Goal: Information Seeking & Learning: Check status

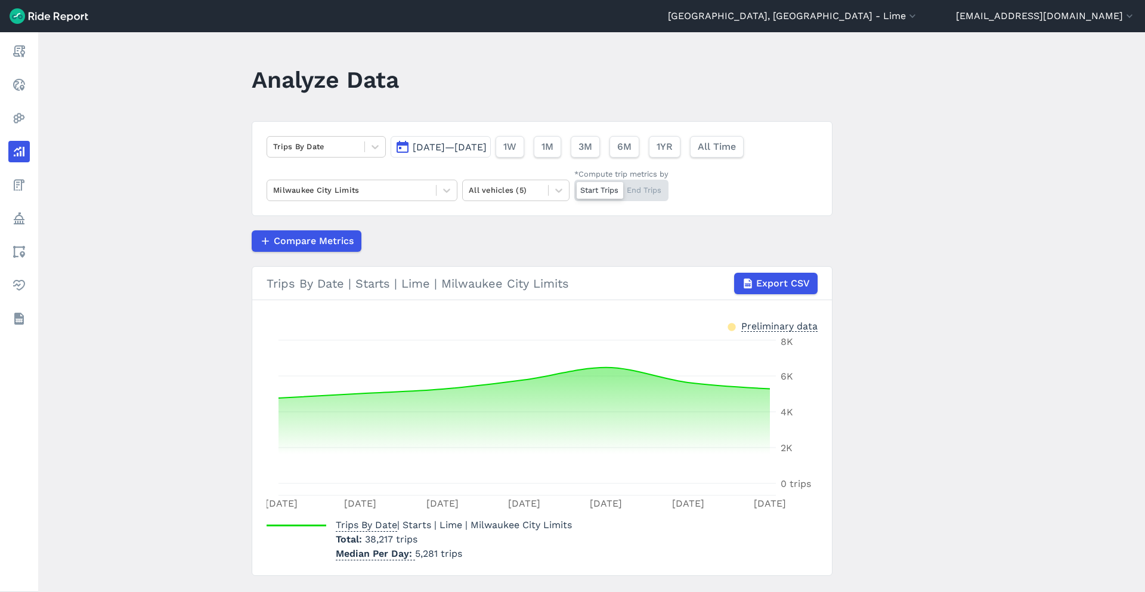
scroll to position [27, 0]
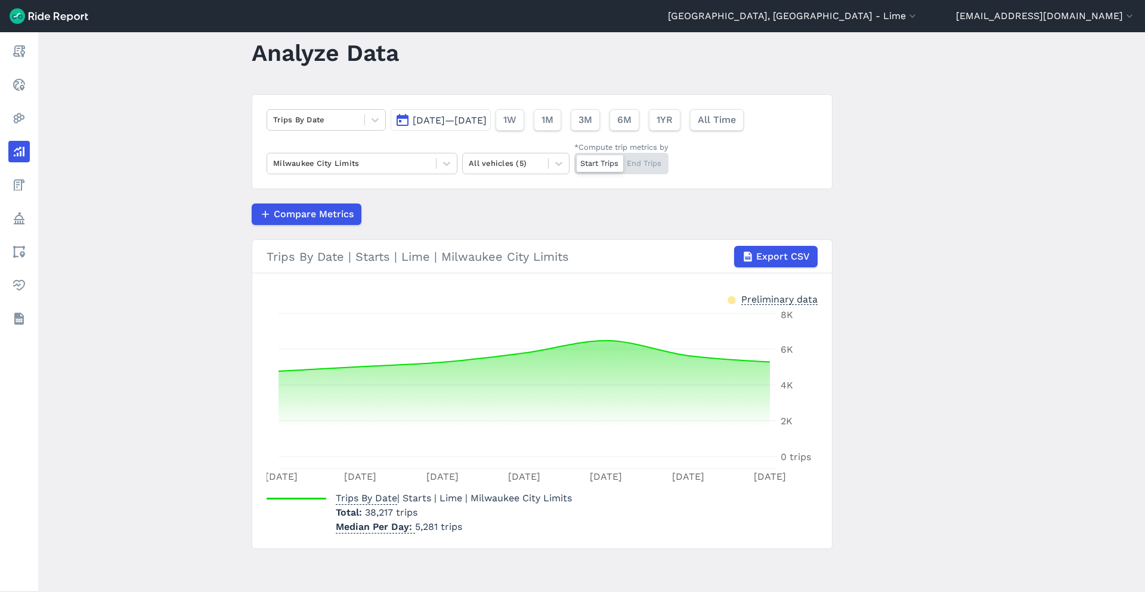
click at [475, 122] on span "[DATE]—[DATE]" at bounding box center [450, 120] width 74 height 11
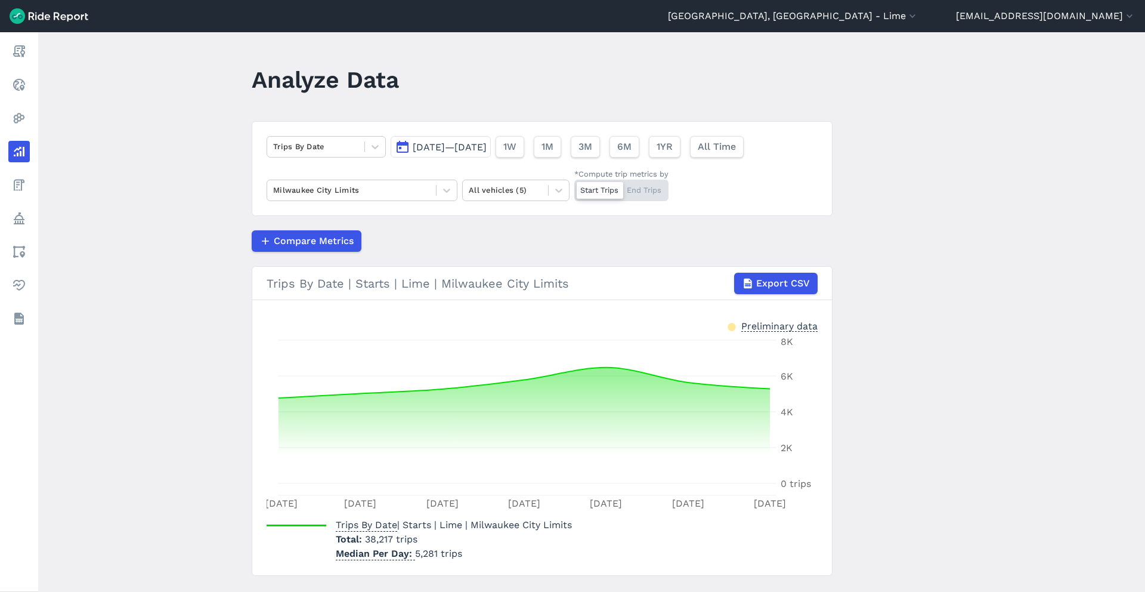
click at [487, 150] on span "[DATE]—[DATE]" at bounding box center [450, 146] width 74 height 11
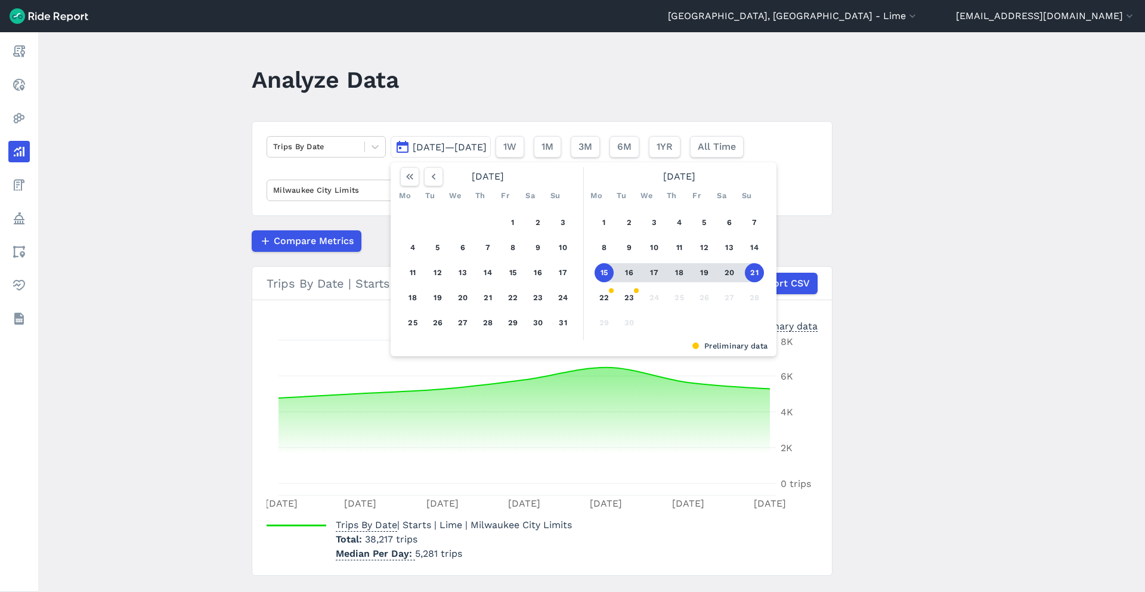
click at [637, 298] on div "1 2 3 4 5 6 7 8 9 10 11 12 13 14 15 16 17 18 19 20 21 22 23 24 25 26 27 28 29 30" at bounding box center [679, 272] width 185 height 135
click at [632, 301] on button "23" at bounding box center [629, 297] width 19 height 19
click at [438, 174] on button "button" at bounding box center [433, 176] width 19 height 19
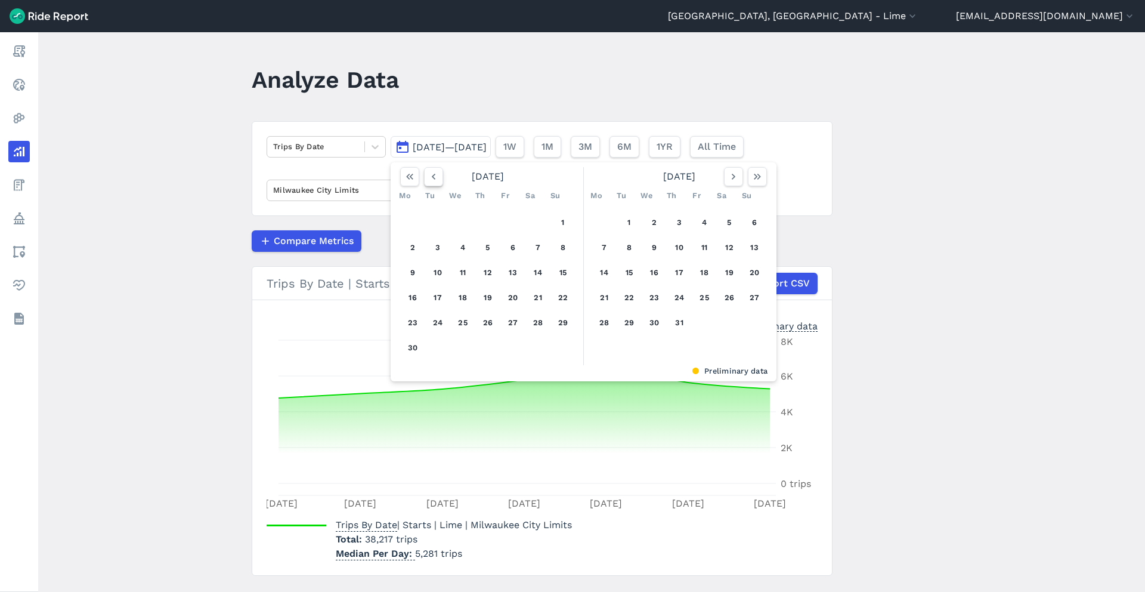
click at [438, 174] on button "button" at bounding box center [433, 176] width 19 height 19
click at [438, 177] on button "button" at bounding box center [433, 176] width 19 height 19
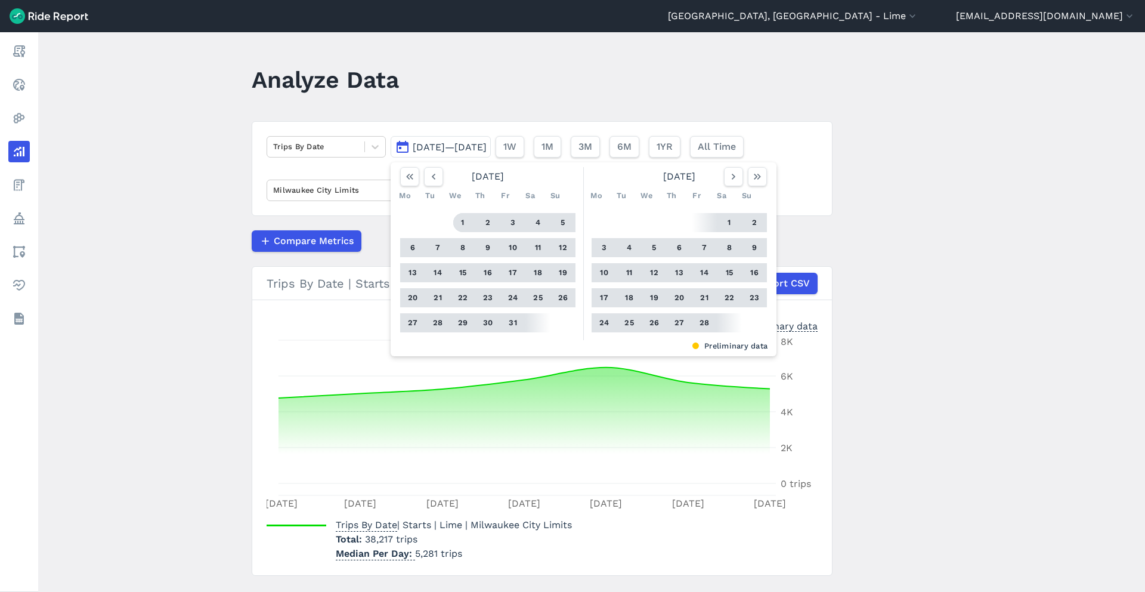
click at [461, 221] on button "1" at bounding box center [462, 222] width 19 height 19
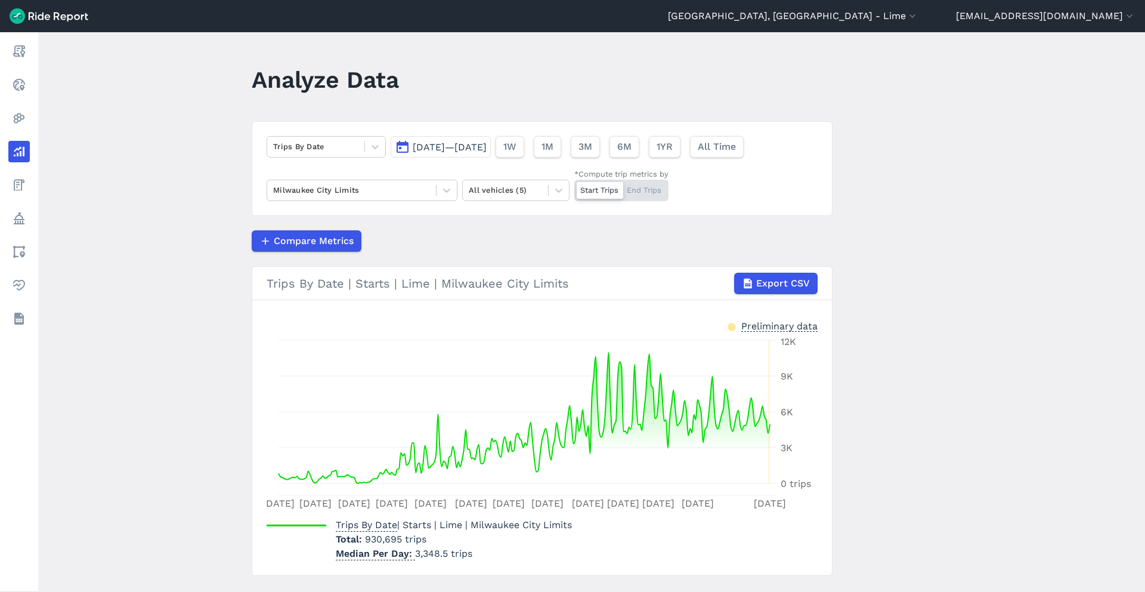
click at [487, 150] on span "Jan 1, 2025—Sep 23, 2025" at bounding box center [450, 146] width 74 height 11
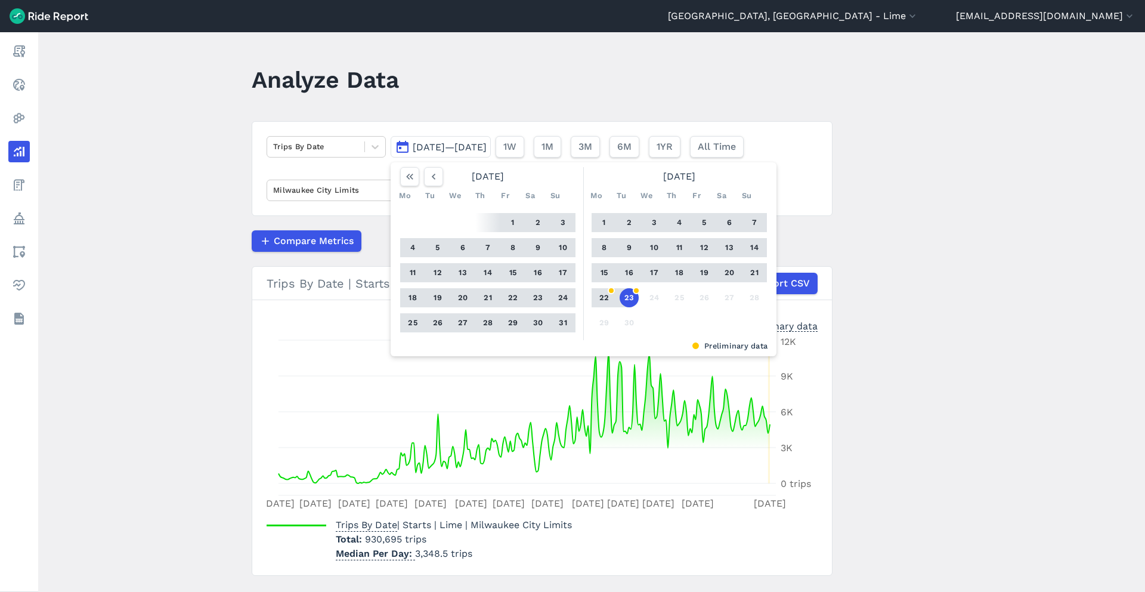
click at [627, 293] on button "23" at bounding box center [629, 297] width 19 height 19
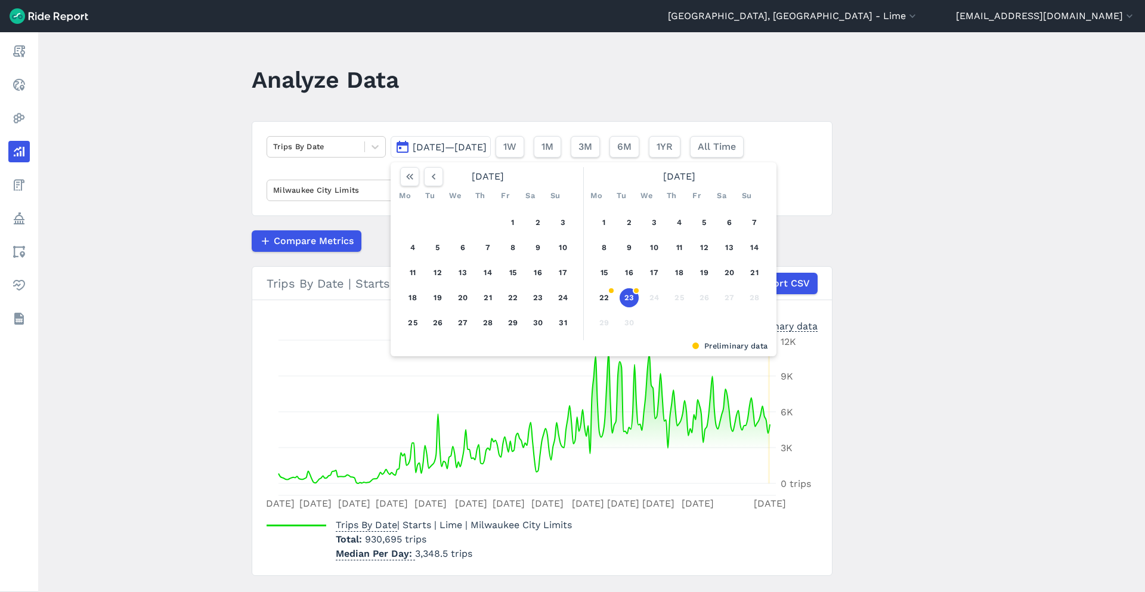
click at [852, 298] on main "Analyze Data Trips By Date Jan 1, 2025—Sep 23, 2025 August 2025 Mo Tu We Th Fr …" at bounding box center [591, 311] width 1107 height 559
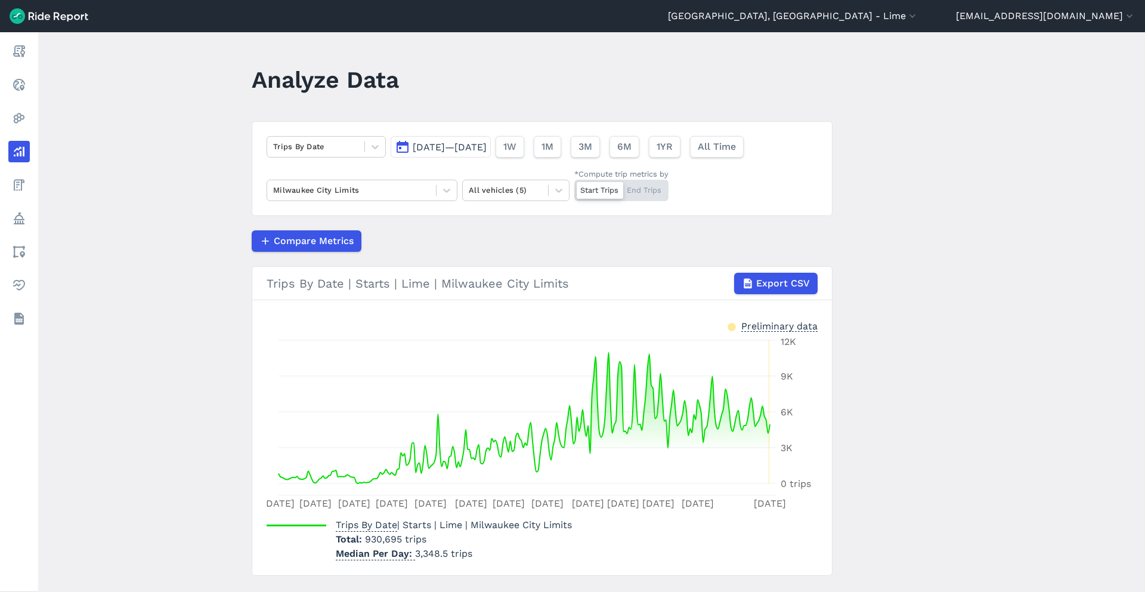
click at [487, 150] on span "Jan 1, 2025—Sep 23, 2025" at bounding box center [450, 146] width 74 height 11
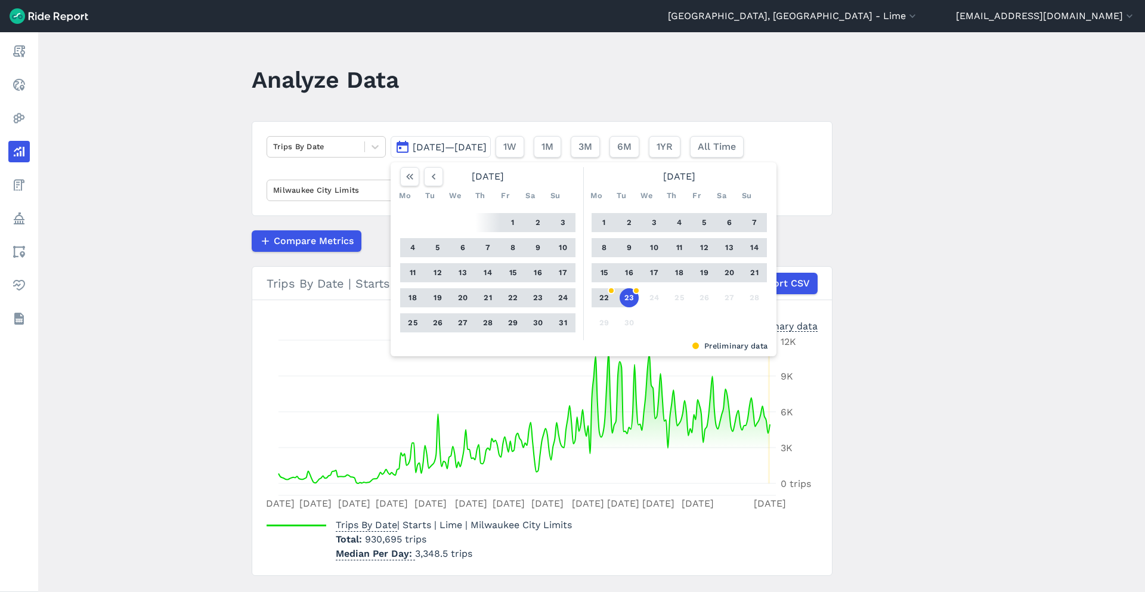
click at [628, 294] on button "23" at bounding box center [629, 297] width 19 height 19
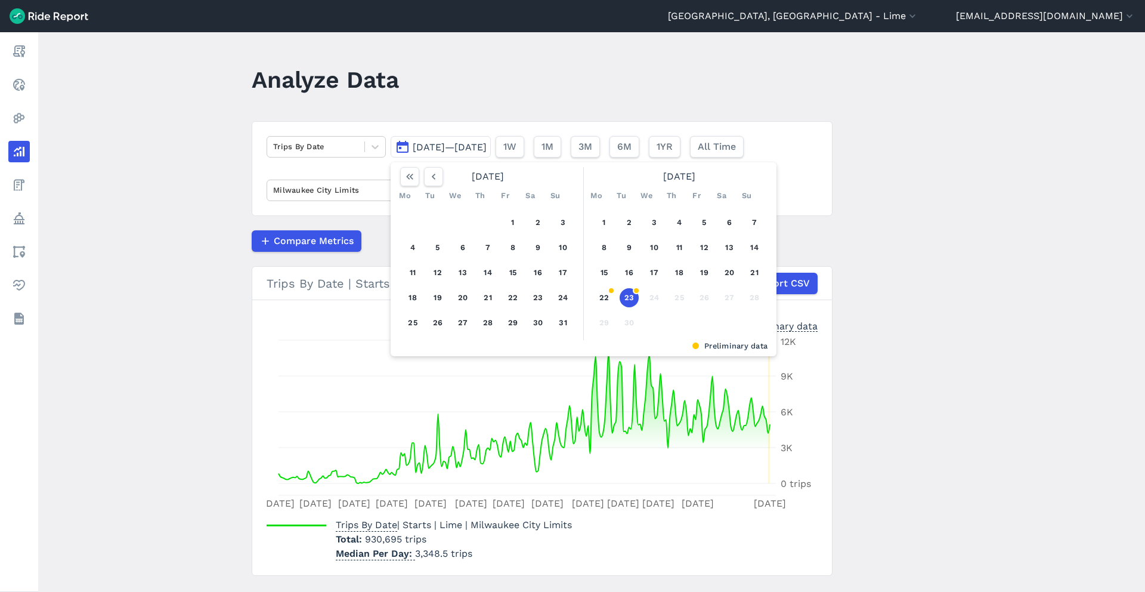
click at [628, 294] on button "23" at bounding box center [629, 297] width 19 height 19
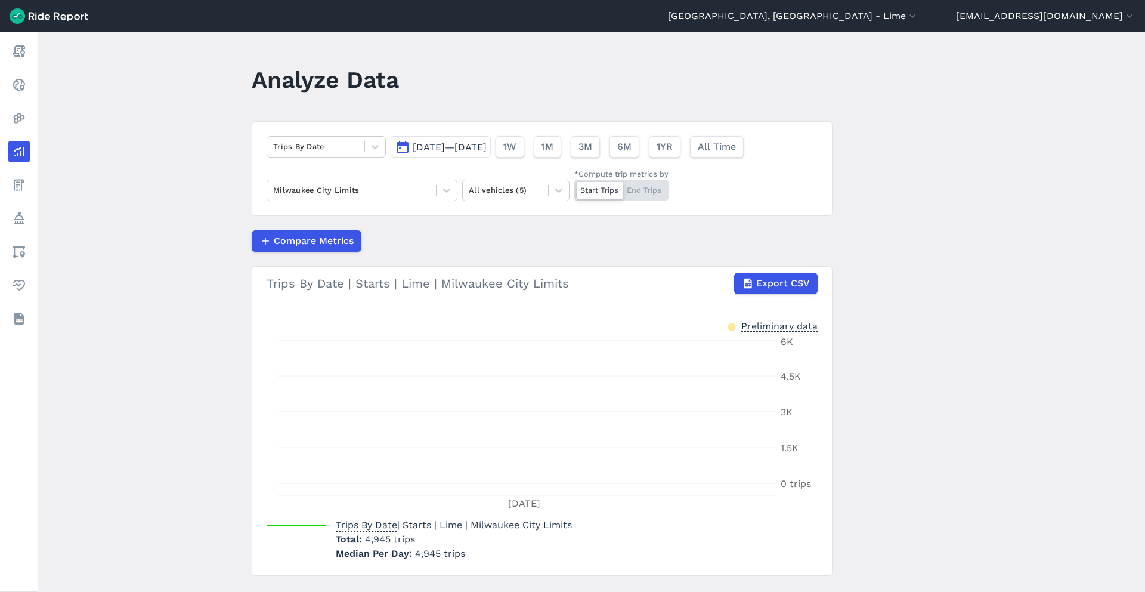
click at [487, 150] on span "Sep 23, 2025—Sep 23, 2025" at bounding box center [450, 146] width 74 height 11
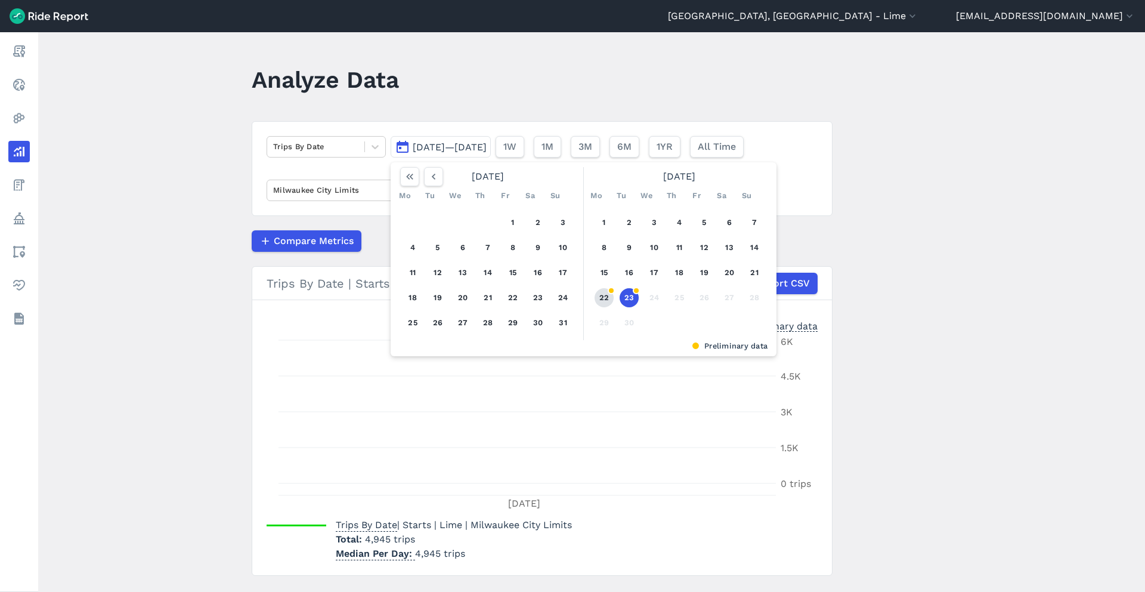
click at [608, 296] on button "22" at bounding box center [604, 297] width 19 height 19
click at [620, 299] on button "23" at bounding box center [629, 297] width 19 height 19
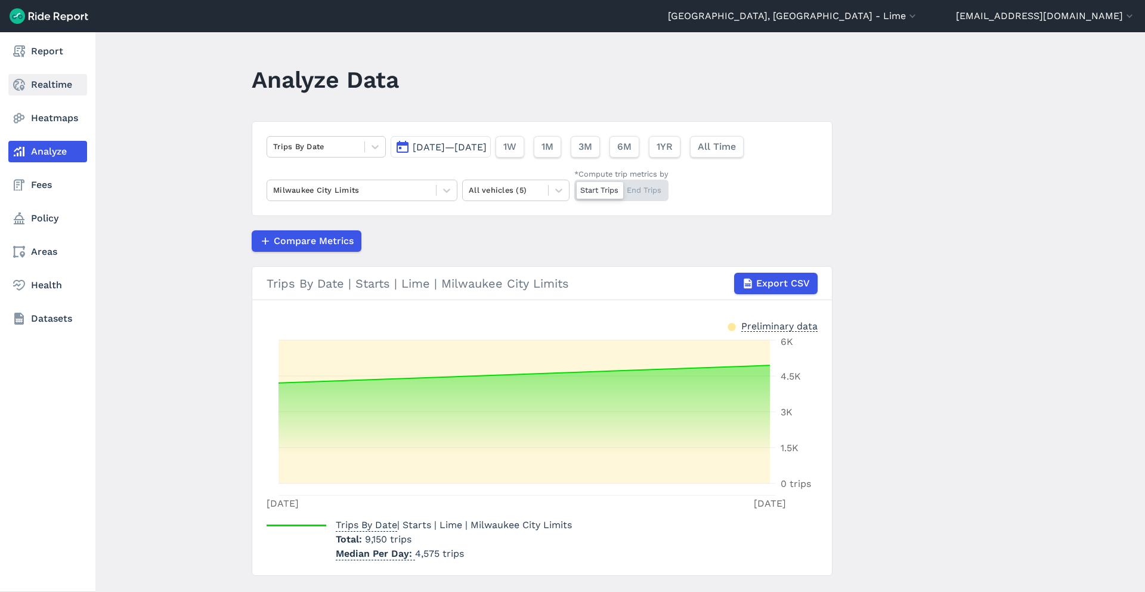
click at [55, 91] on link "Realtime" at bounding box center [47, 84] width 79 height 21
